Goal: Transaction & Acquisition: Purchase product/service

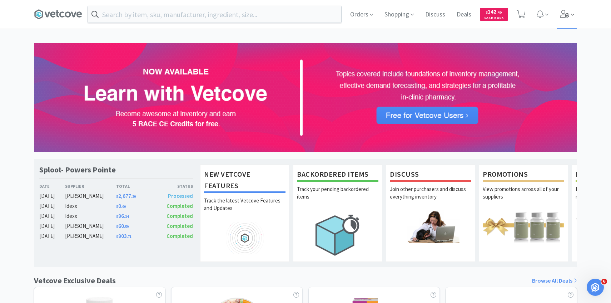
click at [566, 9] on span at bounding box center [567, 14] width 20 height 29
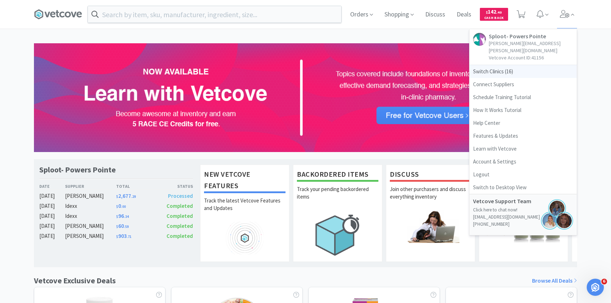
click at [514, 65] on span "Switch Clinics ( 16 )" at bounding box center [523, 71] width 107 height 13
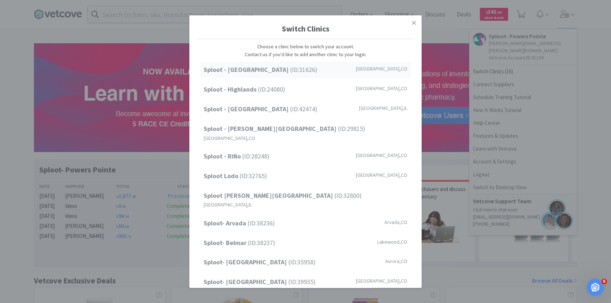
click at [313, 69] on div "Sploot - Cherry Creek (ID: 31626 ) Denver , CO" at bounding box center [305, 70] width 211 height 16
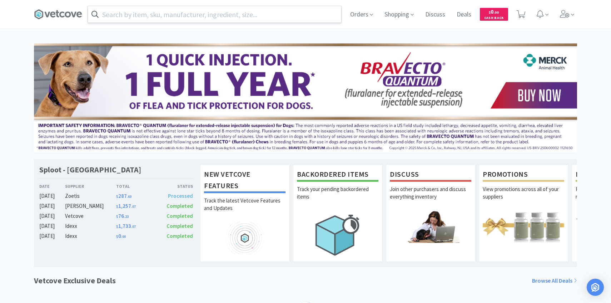
click at [189, 14] on input "text" at bounding box center [214, 14] width 253 height 16
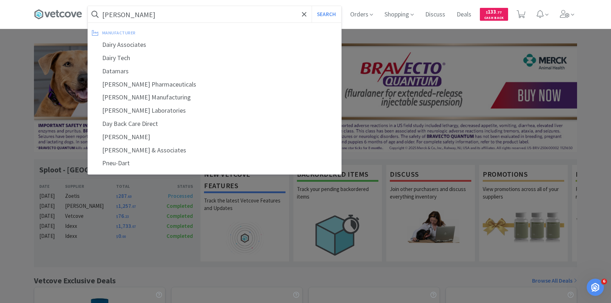
type input "dapp"
click at [312, 6] on button "Search" at bounding box center [327, 14] width 30 height 16
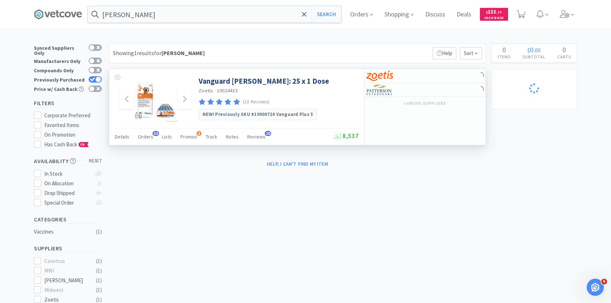
select select "2"
select select "1"
select select "4"
select select "3"
select select "1"
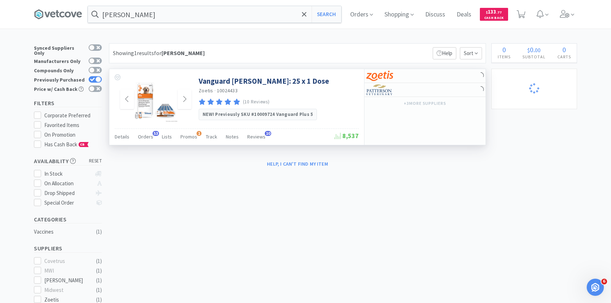
select select "3"
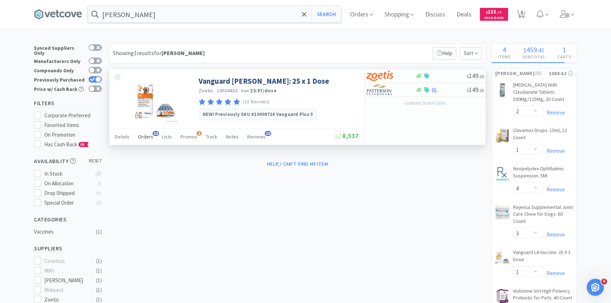
click at [148, 140] on div "Orders 53" at bounding box center [145, 138] width 15 height 14
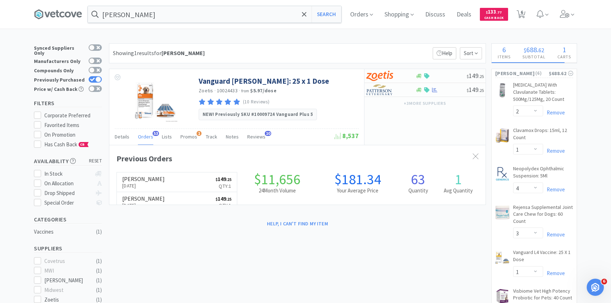
scroll to position [192, 376]
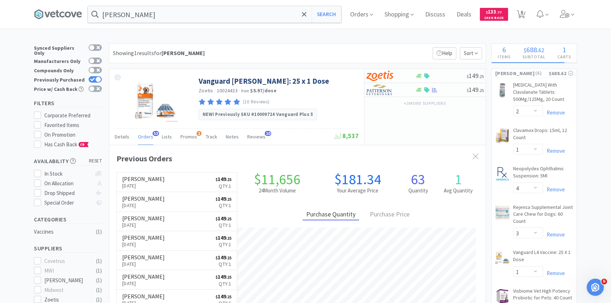
click at [155, 173] on link "Patterson Sep 29th, 2025 $ 149 . 25 Qty: 1" at bounding box center [177, 182] width 120 height 20
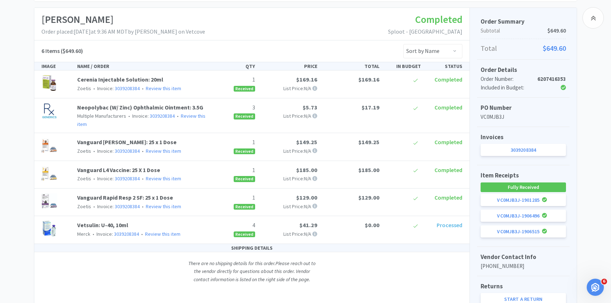
scroll to position [117, 0]
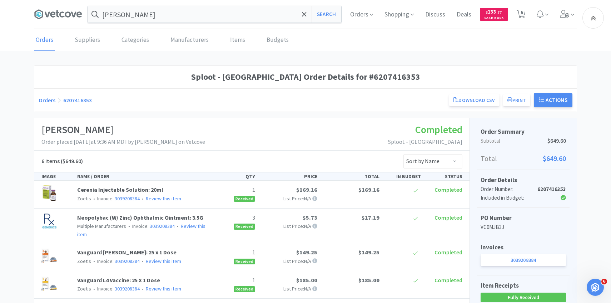
select select "2"
select select "1"
select select "4"
select select "3"
select select "1"
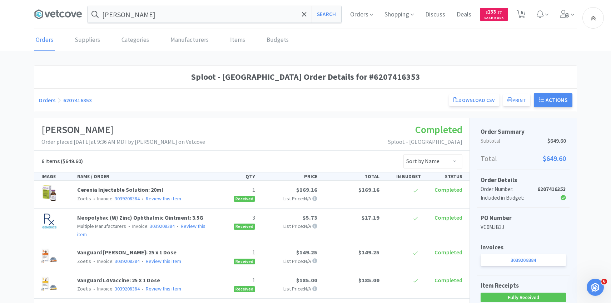
select select "3"
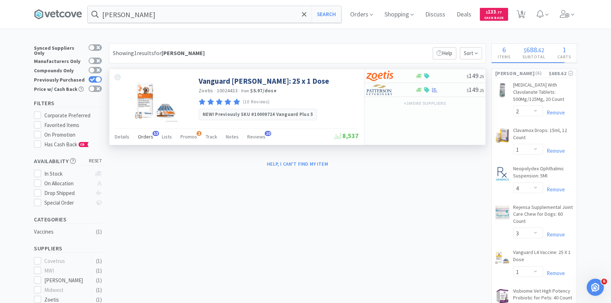
click at [154, 135] on span "53" at bounding box center [156, 133] width 6 height 5
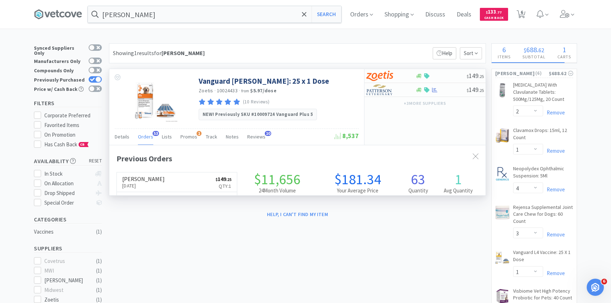
scroll to position [192, 376]
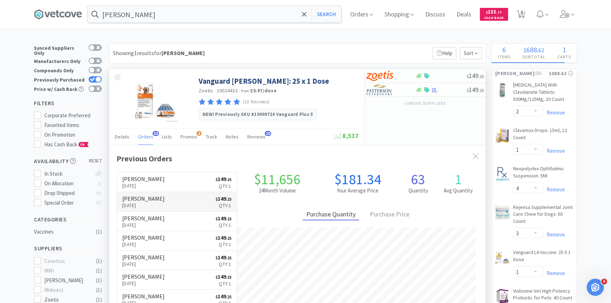
click at [155, 200] on h6 "[PERSON_NAME]" at bounding box center [143, 198] width 43 height 6
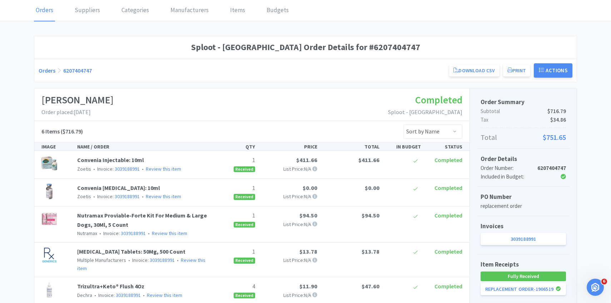
scroll to position [13, 0]
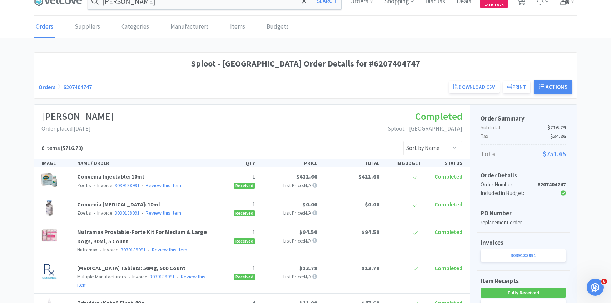
click at [559, 5] on span at bounding box center [567, 1] width 20 height 29
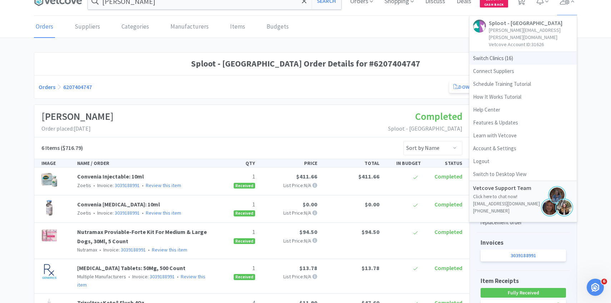
click at [509, 52] on span "Switch Clinics ( 16 )" at bounding box center [523, 58] width 107 height 13
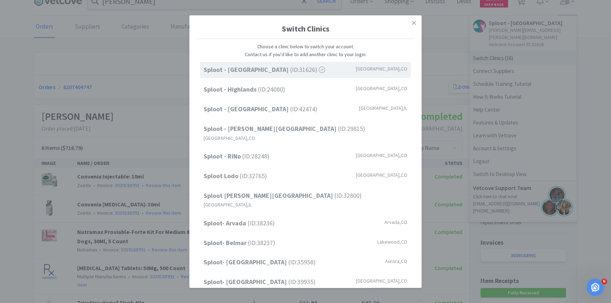
scroll to position [91, 0]
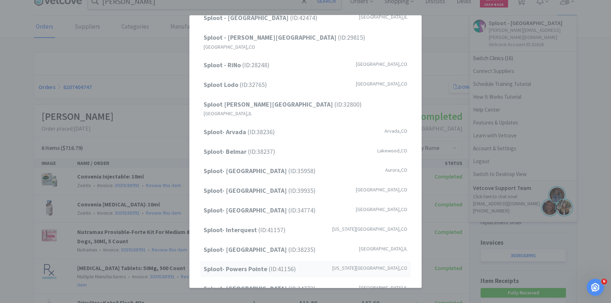
click at [293, 264] on span "Sploot- Powers Pointe (ID: 41156 )" at bounding box center [250, 269] width 92 height 10
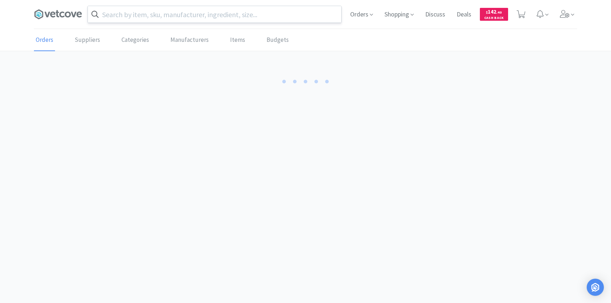
click at [136, 11] on input "text" at bounding box center [214, 14] width 253 height 16
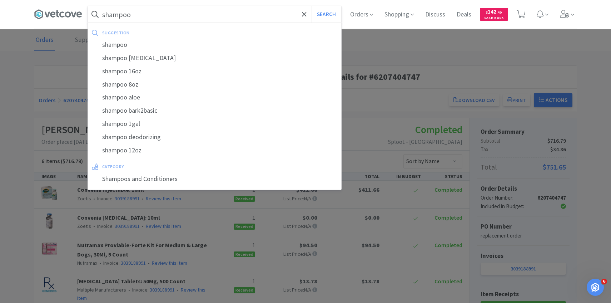
type input "shampoo"
click at [312, 6] on button "Search" at bounding box center [327, 14] width 30 height 16
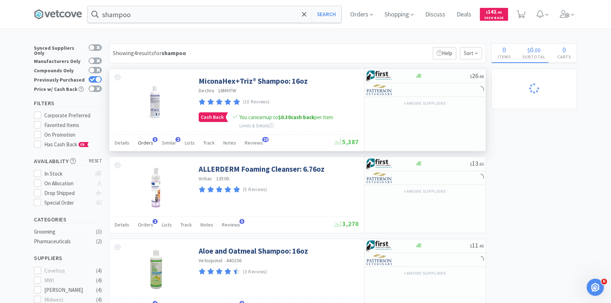
click at [150, 137] on div "Orders 5" at bounding box center [145, 144] width 15 height 14
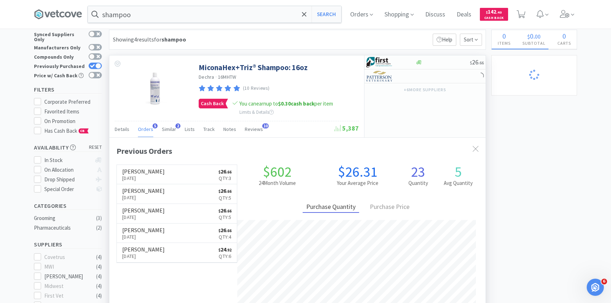
scroll to position [15, 0]
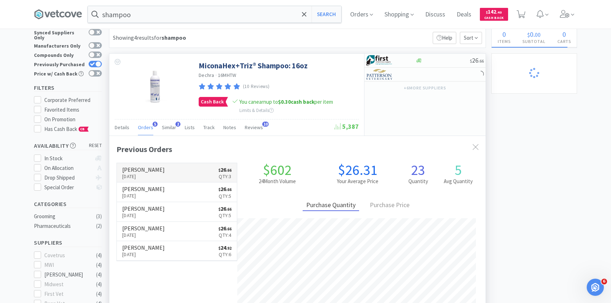
click at [149, 167] on h6 "[PERSON_NAME]" at bounding box center [143, 170] width 43 height 6
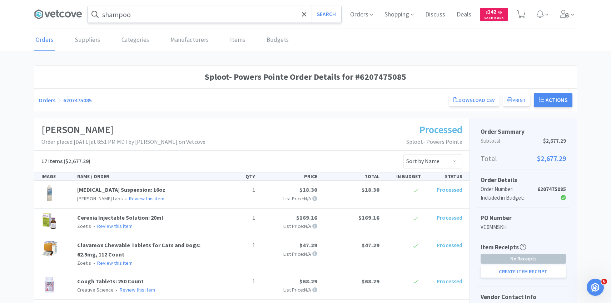
click at [168, 13] on input "shampoo" at bounding box center [214, 14] width 253 height 16
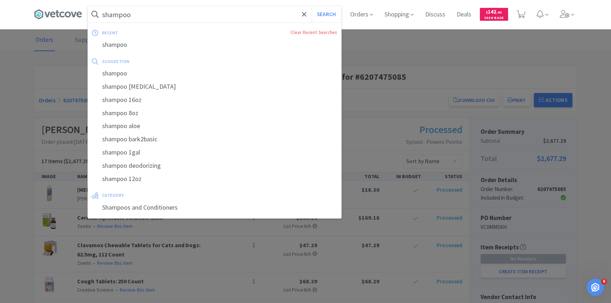
click at [312, 6] on button "Search" at bounding box center [327, 14] width 30 height 16
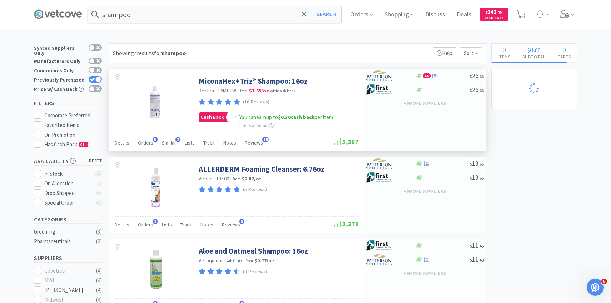
click at [153, 142] on div "Details Orders 5 Similar 2 Lists Track Notes Reviews 10" at bounding box center [225, 144] width 220 height 14
click at [149, 142] on span "Orders" at bounding box center [145, 142] width 15 height 6
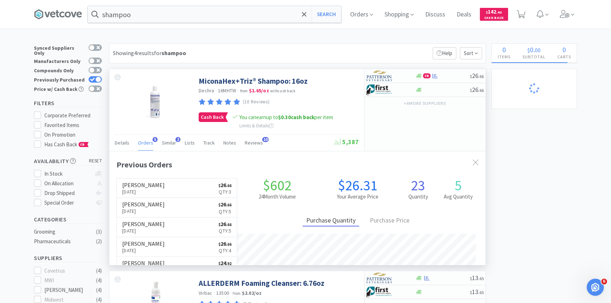
scroll to position [185, 376]
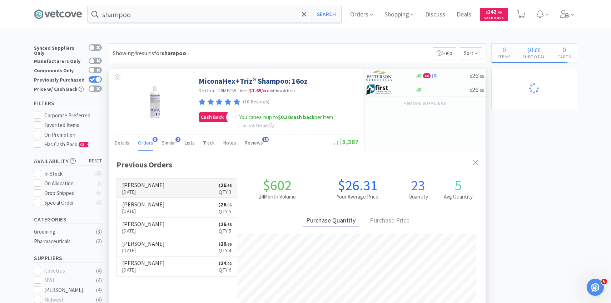
click at [160, 183] on link "Patterson Oct 5th, 2025 $ 26 . 66 Qty: 3" at bounding box center [177, 188] width 120 height 20
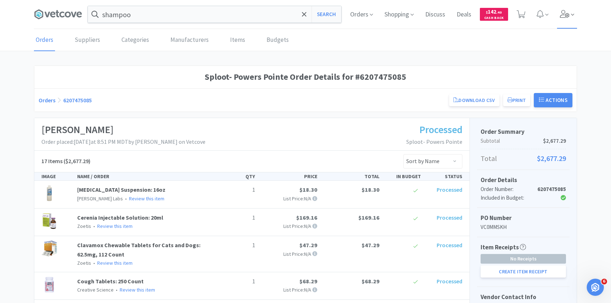
click at [570, 16] on span at bounding box center [567, 14] width 20 height 29
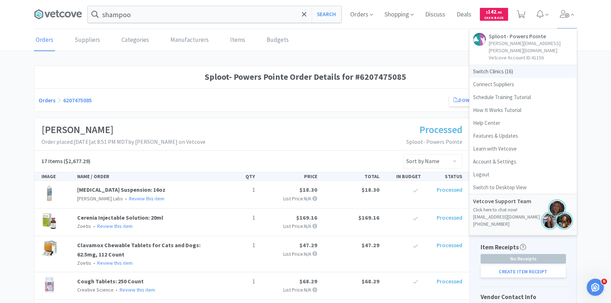
click at [506, 68] on span "Switch Clinics ( 16 )" at bounding box center [523, 71] width 107 height 13
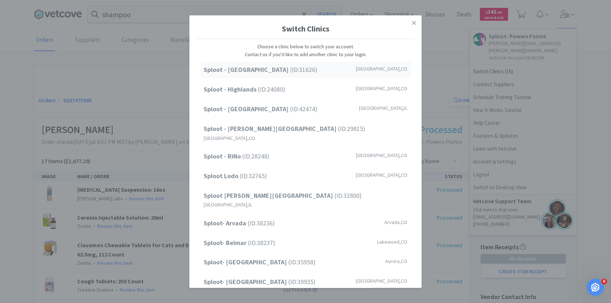
click at [282, 74] on span "Sploot - Cherry Creek (ID: 31626 )" at bounding box center [261, 70] width 114 height 10
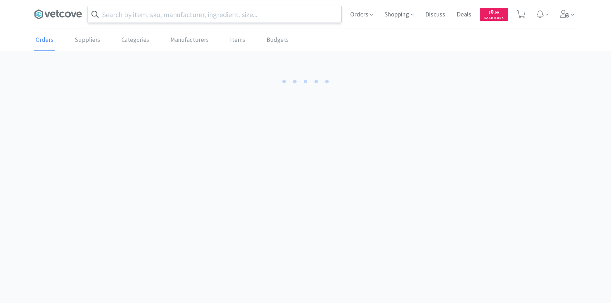
click at [202, 18] on input "text" at bounding box center [214, 14] width 253 height 16
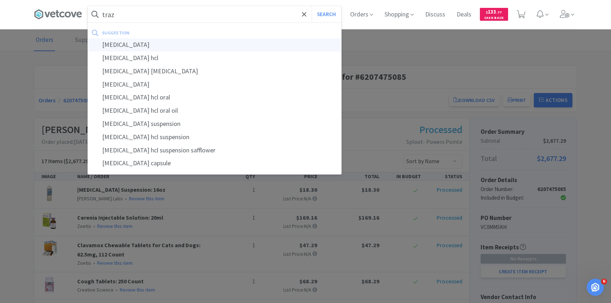
click at [187, 41] on div "trazodone" at bounding box center [214, 44] width 253 height 13
type input "trazodone"
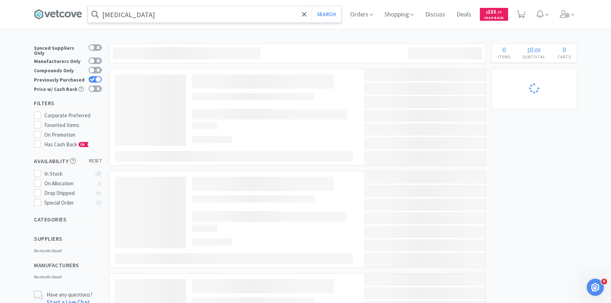
select select "2"
select select "1"
select select "4"
select select "3"
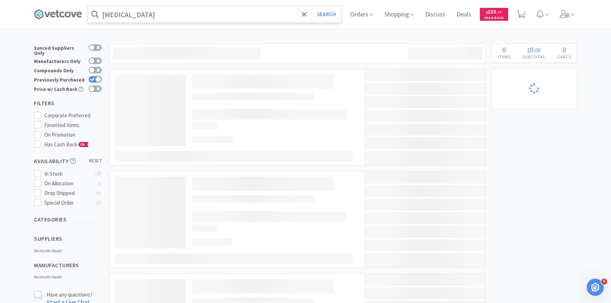
select select "1"
select select "3"
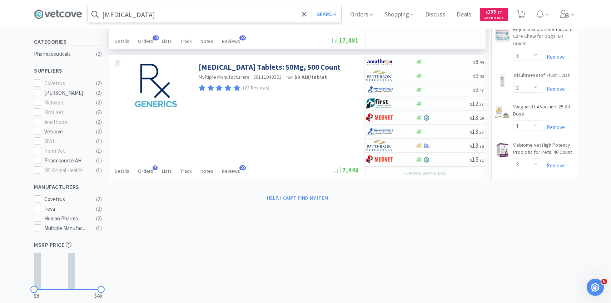
scroll to position [194, 0]
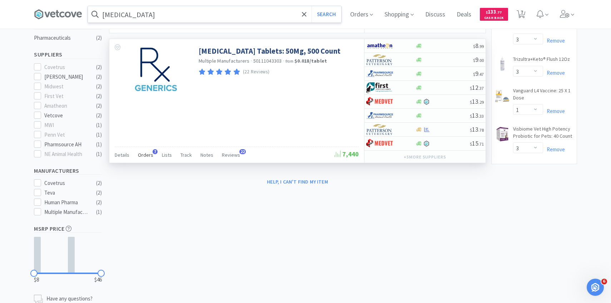
click at [144, 156] on span "Orders" at bounding box center [145, 155] width 15 height 6
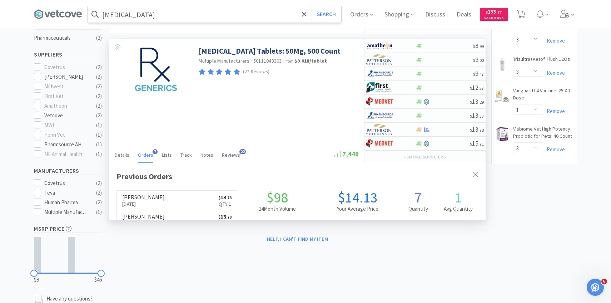
scroll to position [185, 376]
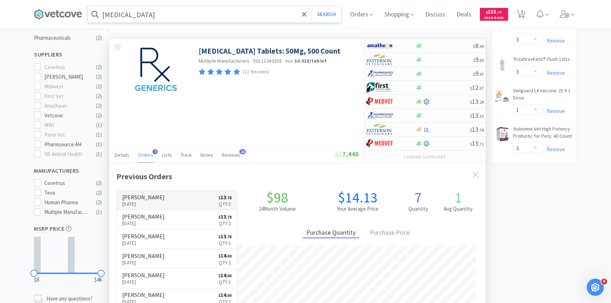
click at [165, 199] on link "Patterson Sep 26th, 2025 $ 13 . 78 Qty: 1" at bounding box center [177, 200] width 120 height 20
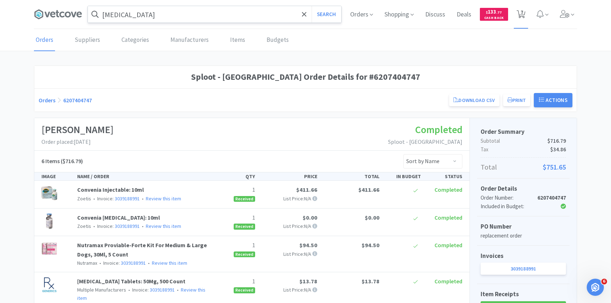
click at [520, 10] on icon at bounding box center [521, 14] width 9 height 8
select select "2"
select select "1"
select select "4"
select select "3"
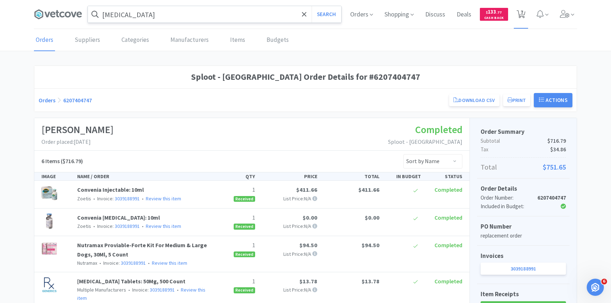
select select "3"
select select "1"
select select "3"
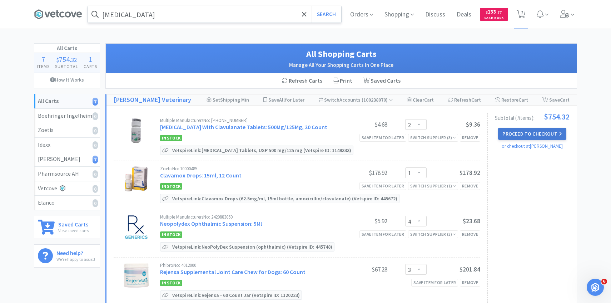
click at [516, 130] on button "Proceed to Checkout" at bounding box center [532, 134] width 68 height 12
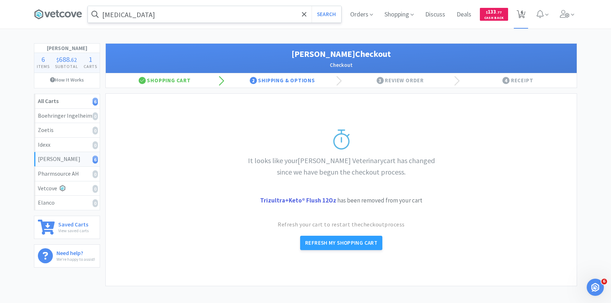
click at [521, 13] on span "6" at bounding box center [522, 12] width 3 height 29
select select "2"
select select "1"
select select "4"
select select "3"
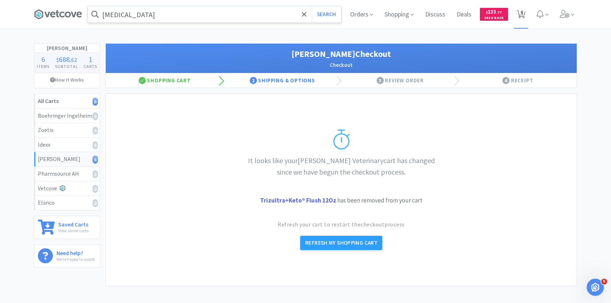
select select "1"
select select "3"
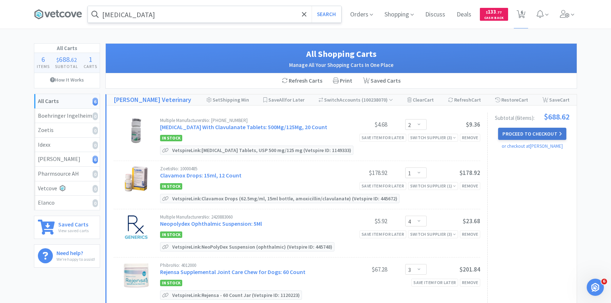
click at [502, 132] on button "Proceed to Checkout" at bounding box center [532, 134] width 68 height 12
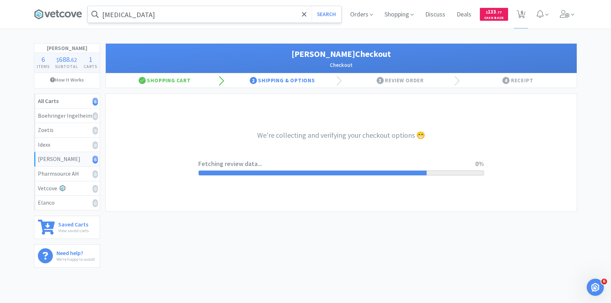
select select "1"
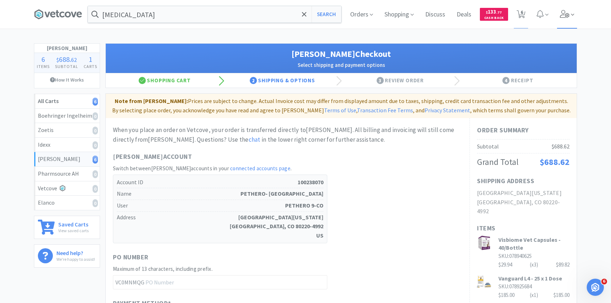
click at [565, 15] on icon at bounding box center [565, 14] width 10 height 8
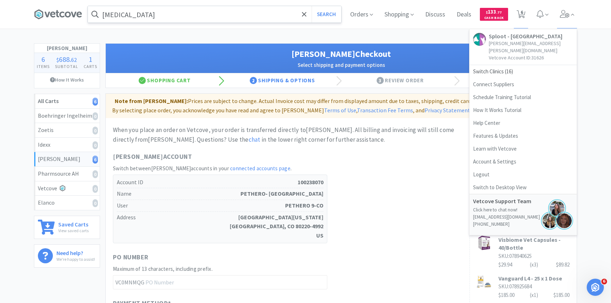
click at [293, 8] on input "trazodone" at bounding box center [214, 14] width 253 height 16
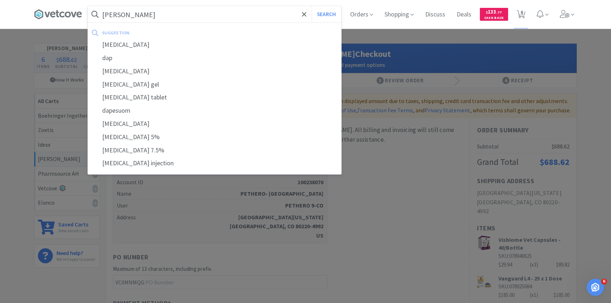
type input "dapp"
click at [312, 6] on button "Search" at bounding box center [327, 14] width 30 height 16
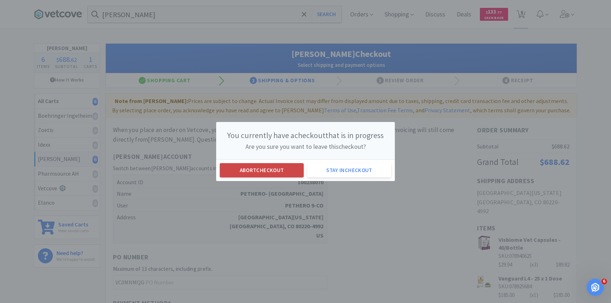
click at [272, 170] on button "Abort checkout" at bounding box center [262, 170] width 84 height 14
select select "2"
select select "1"
select select "4"
select select "3"
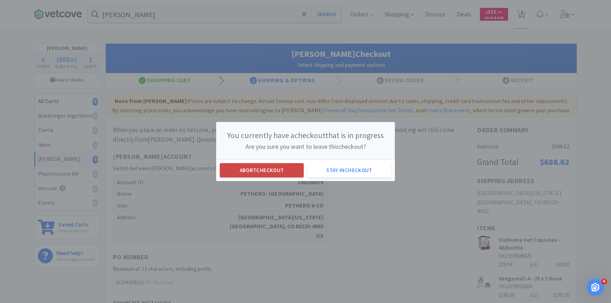
select select "1"
select select "3"
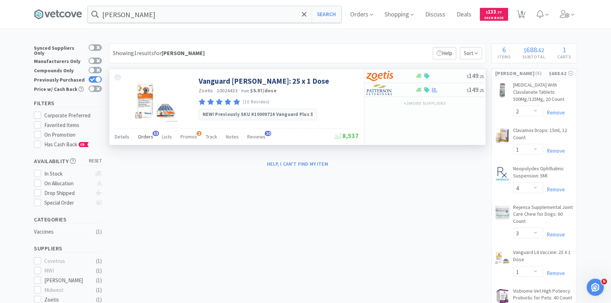
click at [138, 135] on span "Orders" at bounding box center [145, 136] width 15 height 6
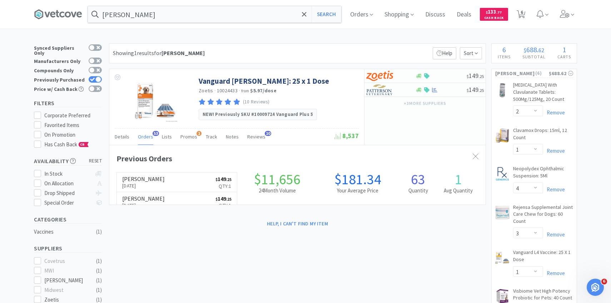
scroll to position [192, 376]
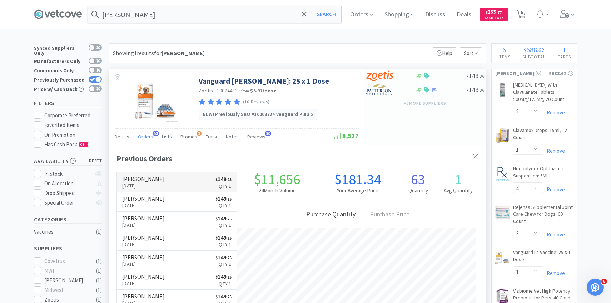
click at [187, 180] on link "Patterson Sep 29th, 2025 $ 149 . 25 Qty: 1" at bounding box center [177, 182] width 120 height 20
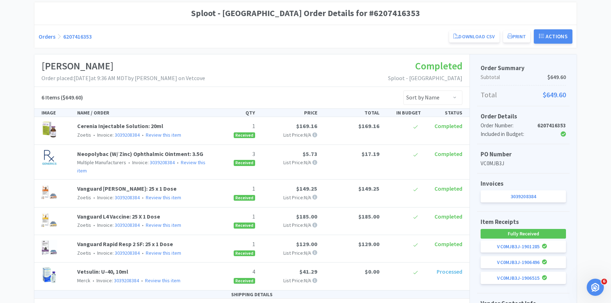
scroll to position [64, 0]
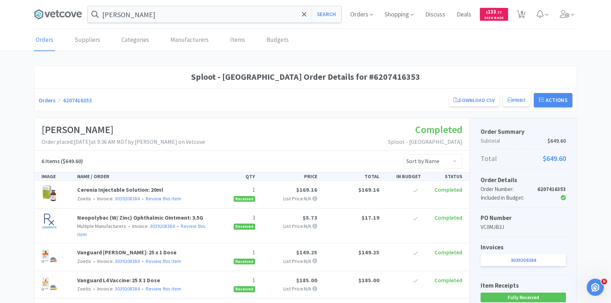
select select "2"
select select "1"
select select "4"
select select "3"
select select "1"
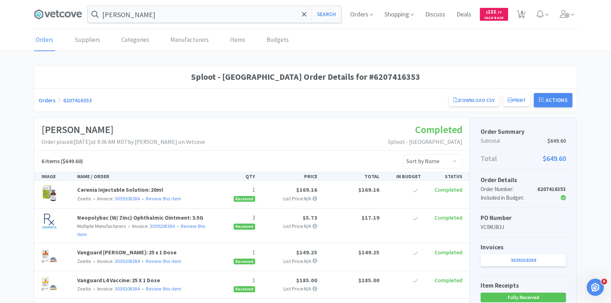
select select "3"
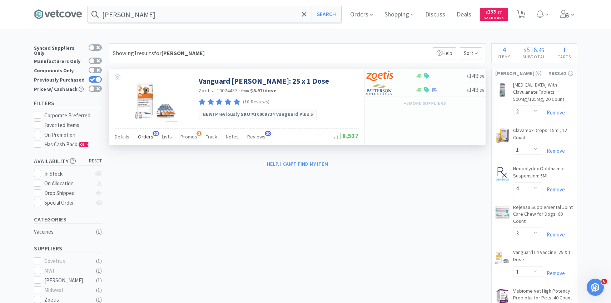
click at [140, 136] on span "Orders" at bounding box center [145, 136] width 15 height 6
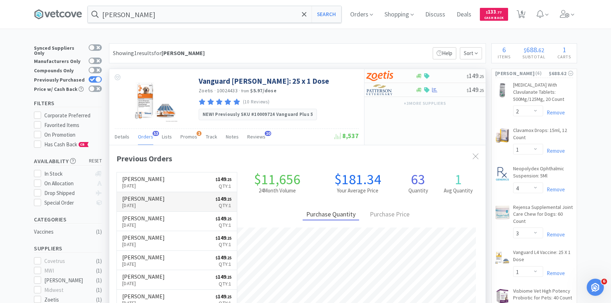
scroll to position [192, 376]
click at [182, 203] on link "Patterson Sep 26th, 2025 $ 149 . 25 Qty: 1" at bounding box center [177, 202] width 120 height 20
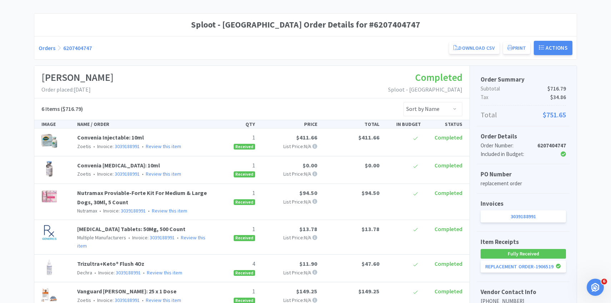
scroll to position [53, 0]
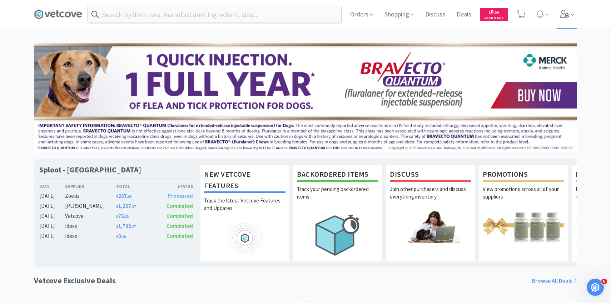
click at [566, 11] on icon at bounding box center [565, 14] width 10 height 8
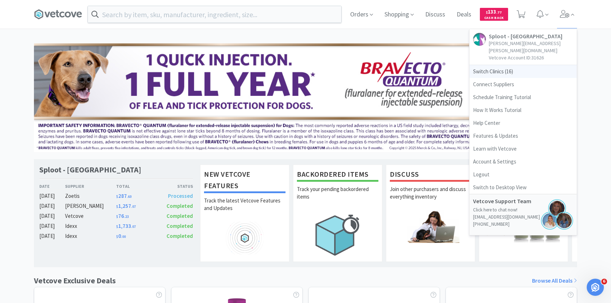
click at [511, 65] on span "Switch Clinics ( 16 )" at bounding box center [523, 71] width 107 height 13
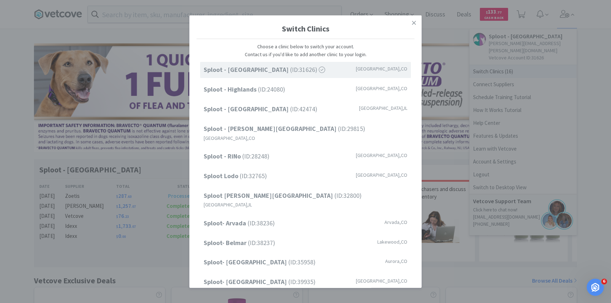
scroll to position [91, 0]
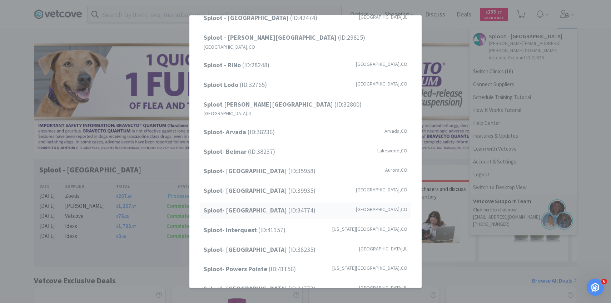
click at [294, 205] on span "Sploot- [GEOGRAPHIC_DATA] (ID: 34774 )" at bounding box center [260, 210] width 112 height 10
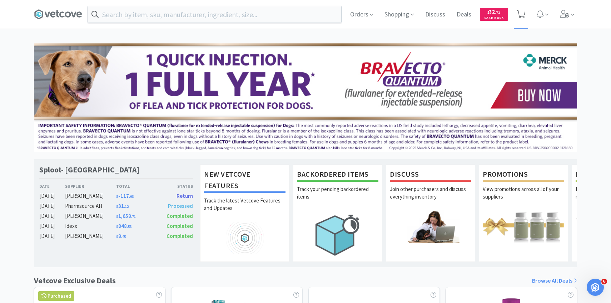
click at [521, 17] on icon at bounding box center [521, 14] width 9 height 8
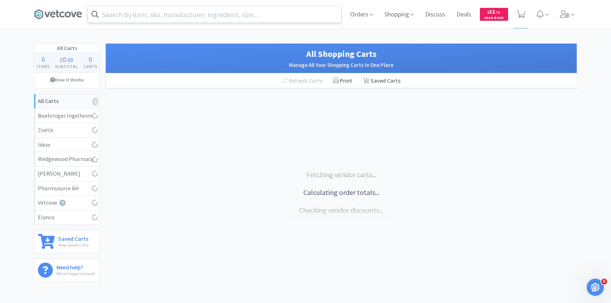
select select "1"
select select "3"
select select "1"
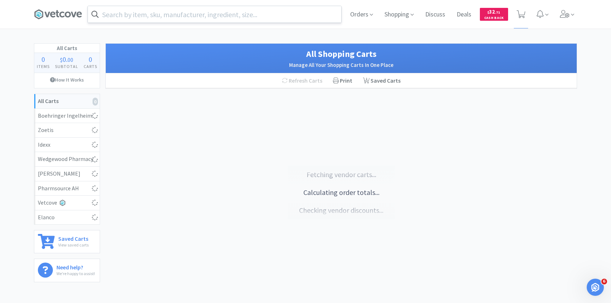
select select "2"
select select "1"
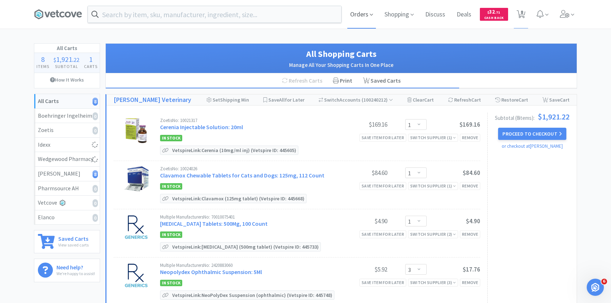
click at [369, 19] on span "Orders" at bounding box center [361, 14] width 29 height 29
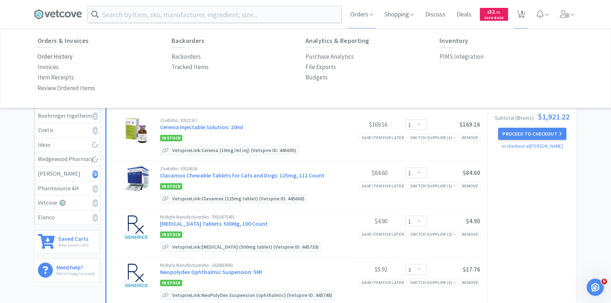
click at [59, 59] on p "Order History" at bounding box center [55, 57] width 35 height 10
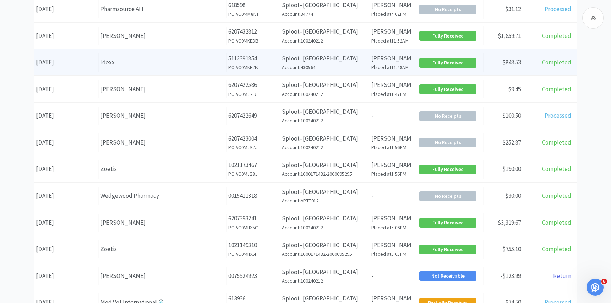
scroll to position [183, 0]
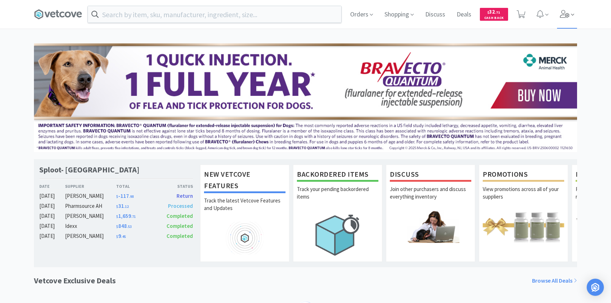
click at [562, 21] on span at bounding box center [567, 14] width 20 height 29
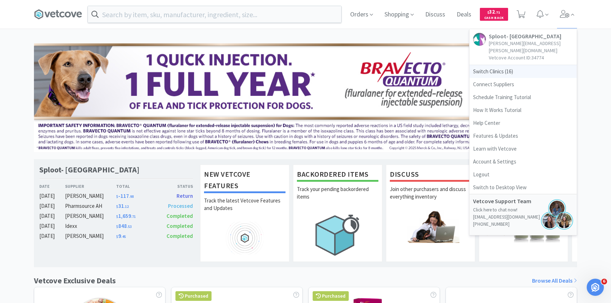
click at [511, 65] on span "Switch Clinics ( 16 )" at bounding box center [523, 71] width 107 height 13
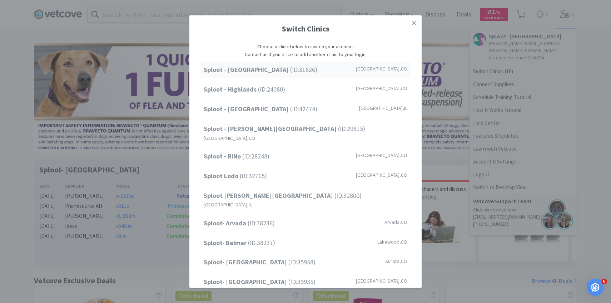
click at [382, 68] on div "Sploot - [GEOGRAPHIC_DATA] (ID: 31626 ) [GEOGRAPHIC_DATA] , [GEOGRAPHIC_DATA]" at bounding box center [305, 70] width 211 height 16
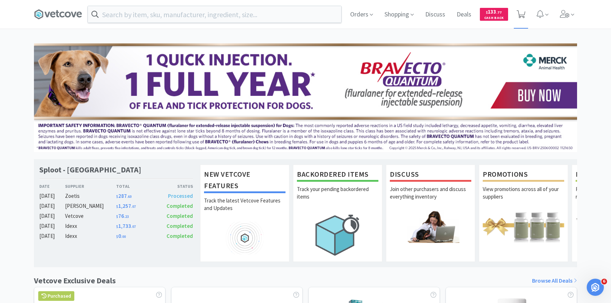
click at [519, 11] on icon at bounding box center [521, 14] width 9 height 8
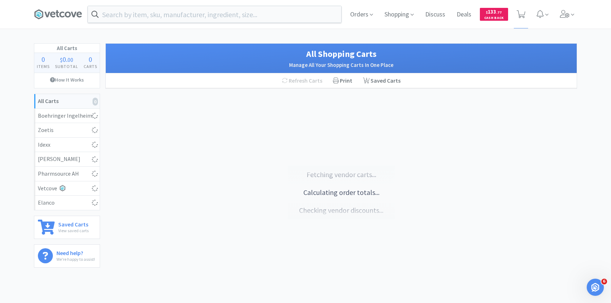
select select "2"
select select "1"
select select "4"
select select "3"
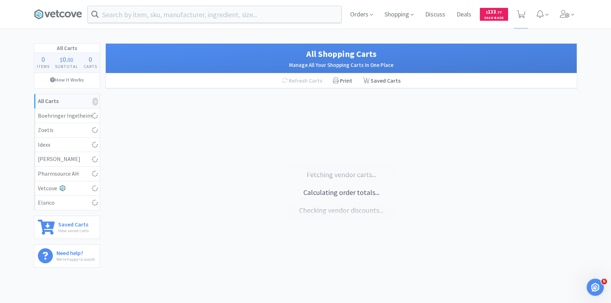
select select "4"
select select "1"
select select "3"
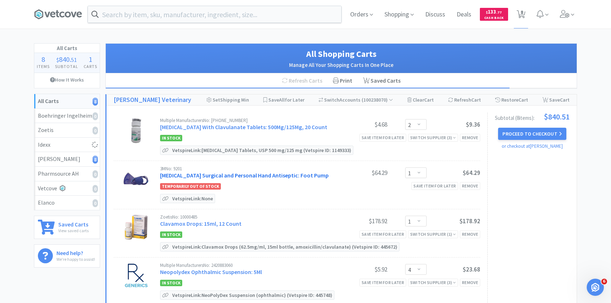
click at [239, 172] on link "[MEDICAL_DATA] Surgical and Personal Hand Antiseptic: Foot Pump" at bounding box center [244, 175] width 169 height 7
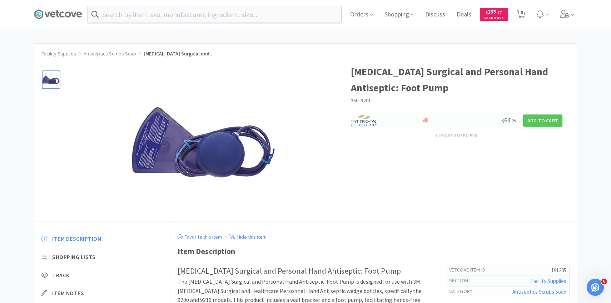
click at [385, 120] on div at bounding box center [383, 120] width 64 height 12
select select "1"
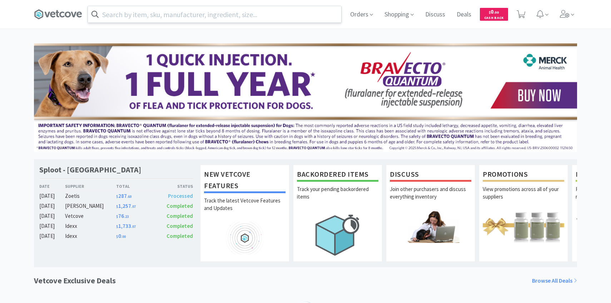
click at [173, 17] on input "text" at bounding box center [214, 14] width 253 height 16
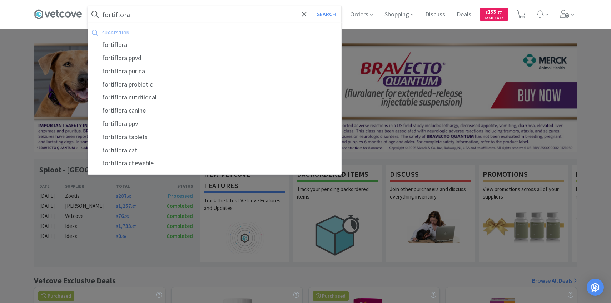
type input "fortiflora"
click at [312, 6] on button "Search" at bounding box center [327, 14] width 30 height 16
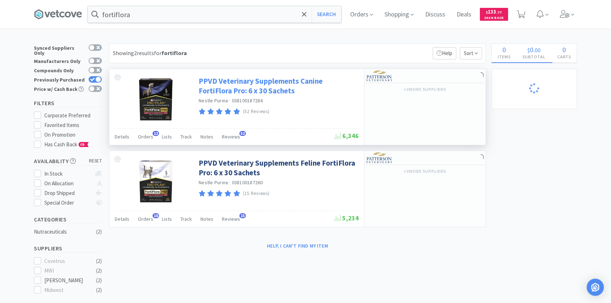
select select "2"
select select "1"
select select "4"
select select "3"
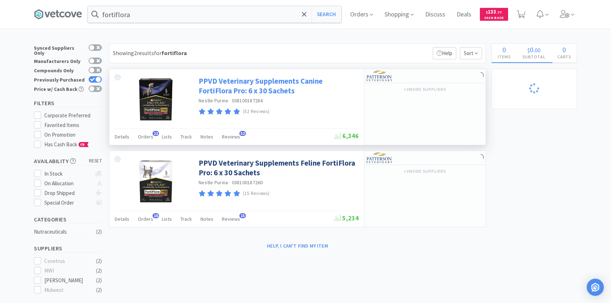
select select "4"
select select "1"
select select "3"
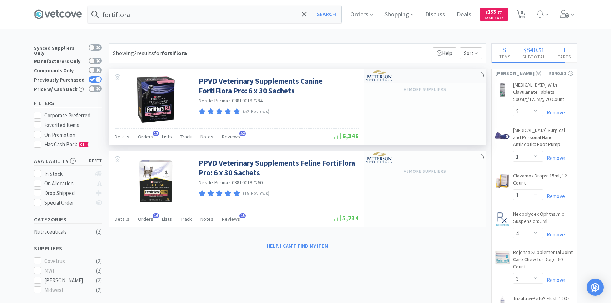
click at [394, 77] on div at bounding box center [385, 76] width 39 height 12
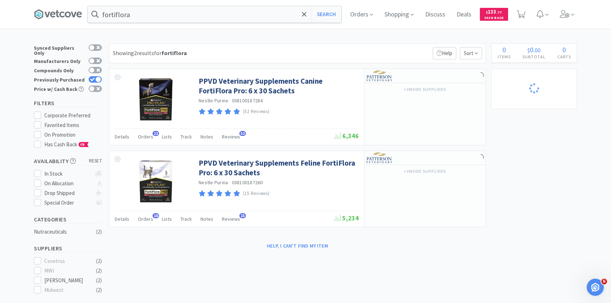
select select "2"
select select "1"
select select "4"
select select "3"
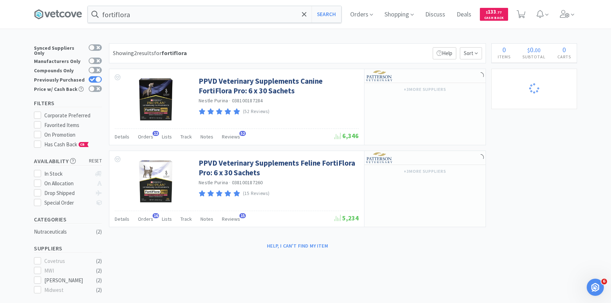
select select "4"
select select "1"
select select "3"
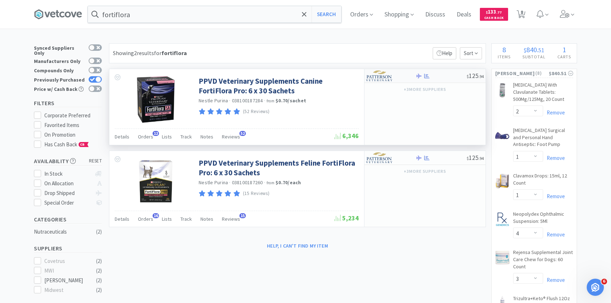
click at [399, 79] on div at bounding box center [385, 76] width 39 height 12
select select "1"
click at [521, 15] on span "8" at bounding box center [522, 12] width 3 height 29
select select "2"
select select "1"
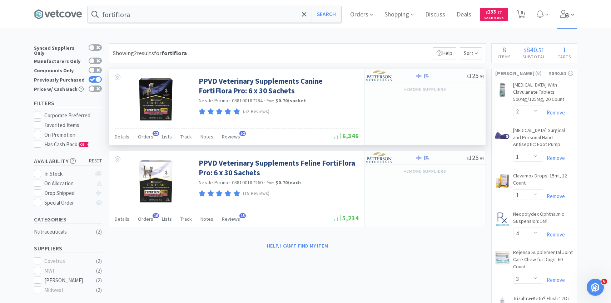
select select "1"
select select "4"
select select "3"
select select "4"
select select "1"
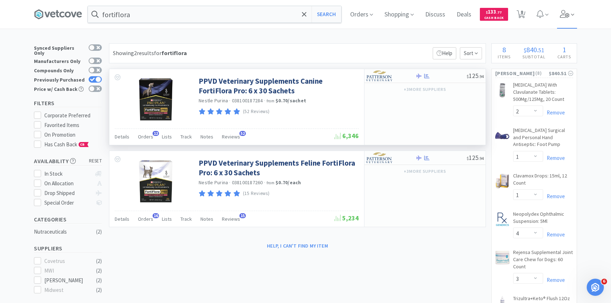
select select "3"
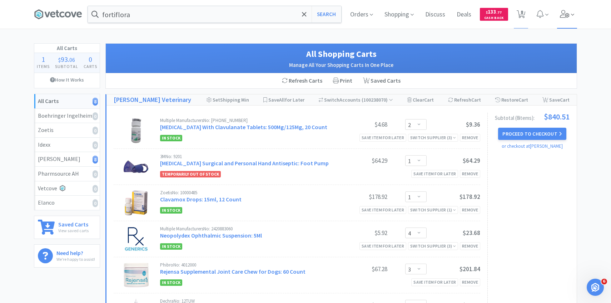
click at [570, 15] on span at bounding box center [567, 14] width 20 height 29
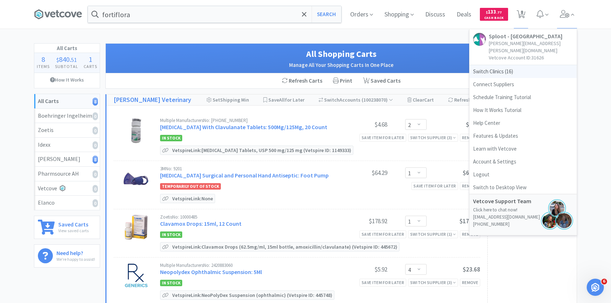
click at [494, 65] on span "Switch Clinics ( 16 )" at bounding box center [523, 71] width 107 height 13
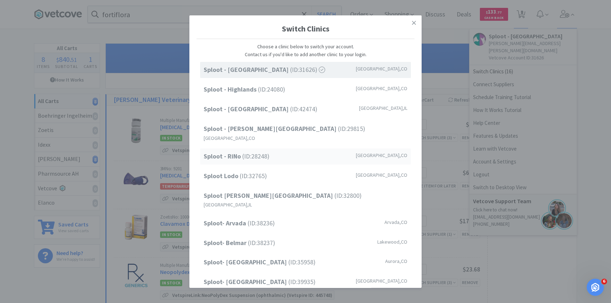
scroll to position [91, 0]
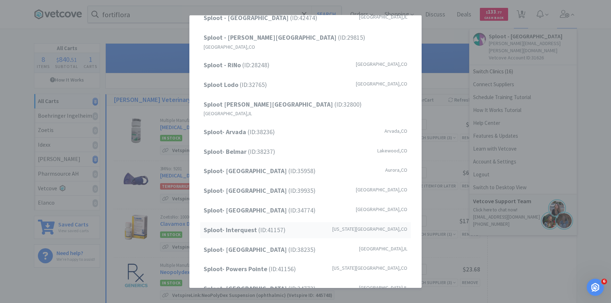
click at [264, 225] on span "Sploot- Interquest (ID: 41157 )" at bounding box center [245, 230] width 82 height 10
